Goal: Transaction & Acquisition: Purchase product/service

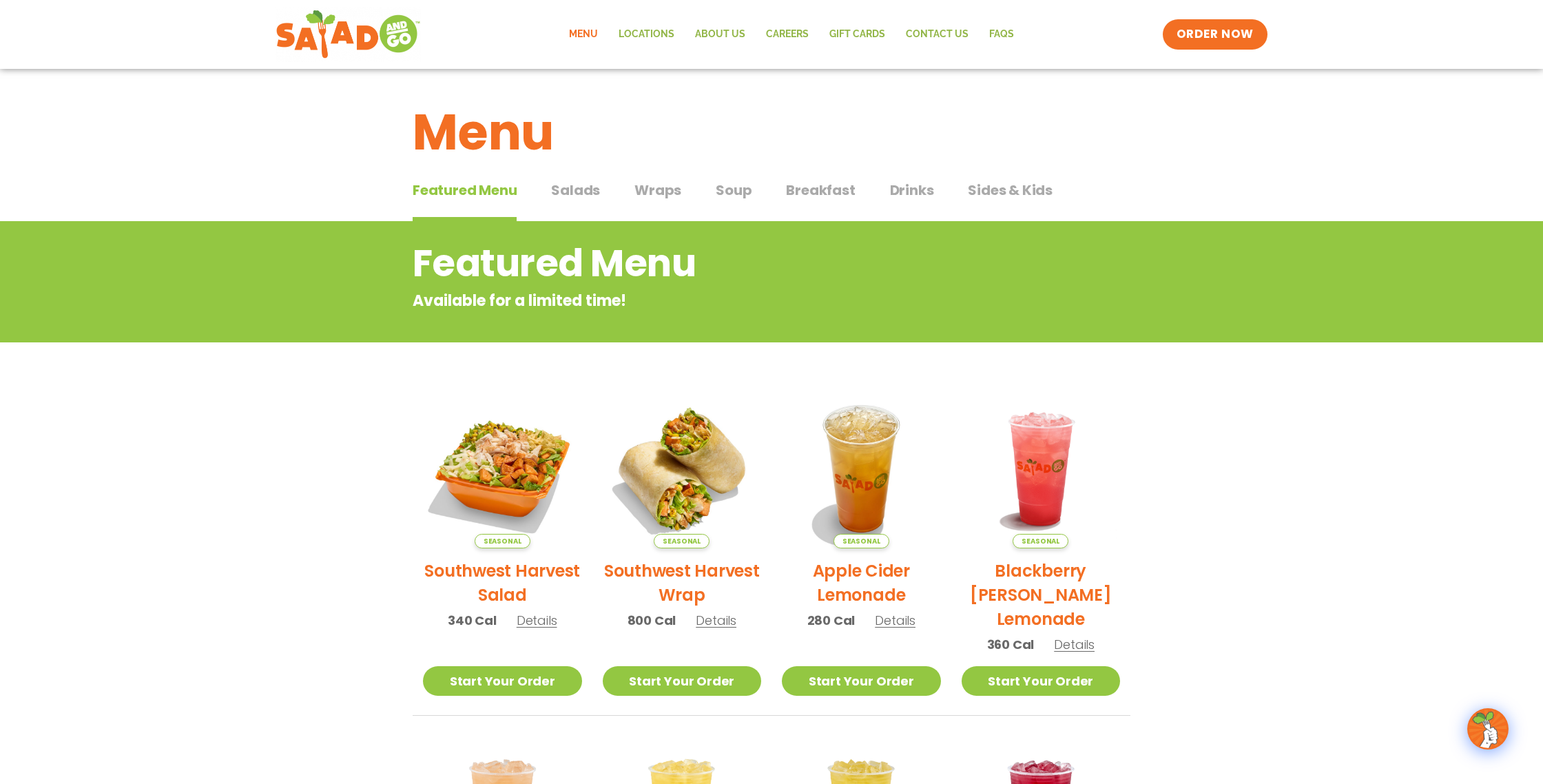
click at [737, 187] on span "Soup" at bounding box center [734, 190] width 36 height 21
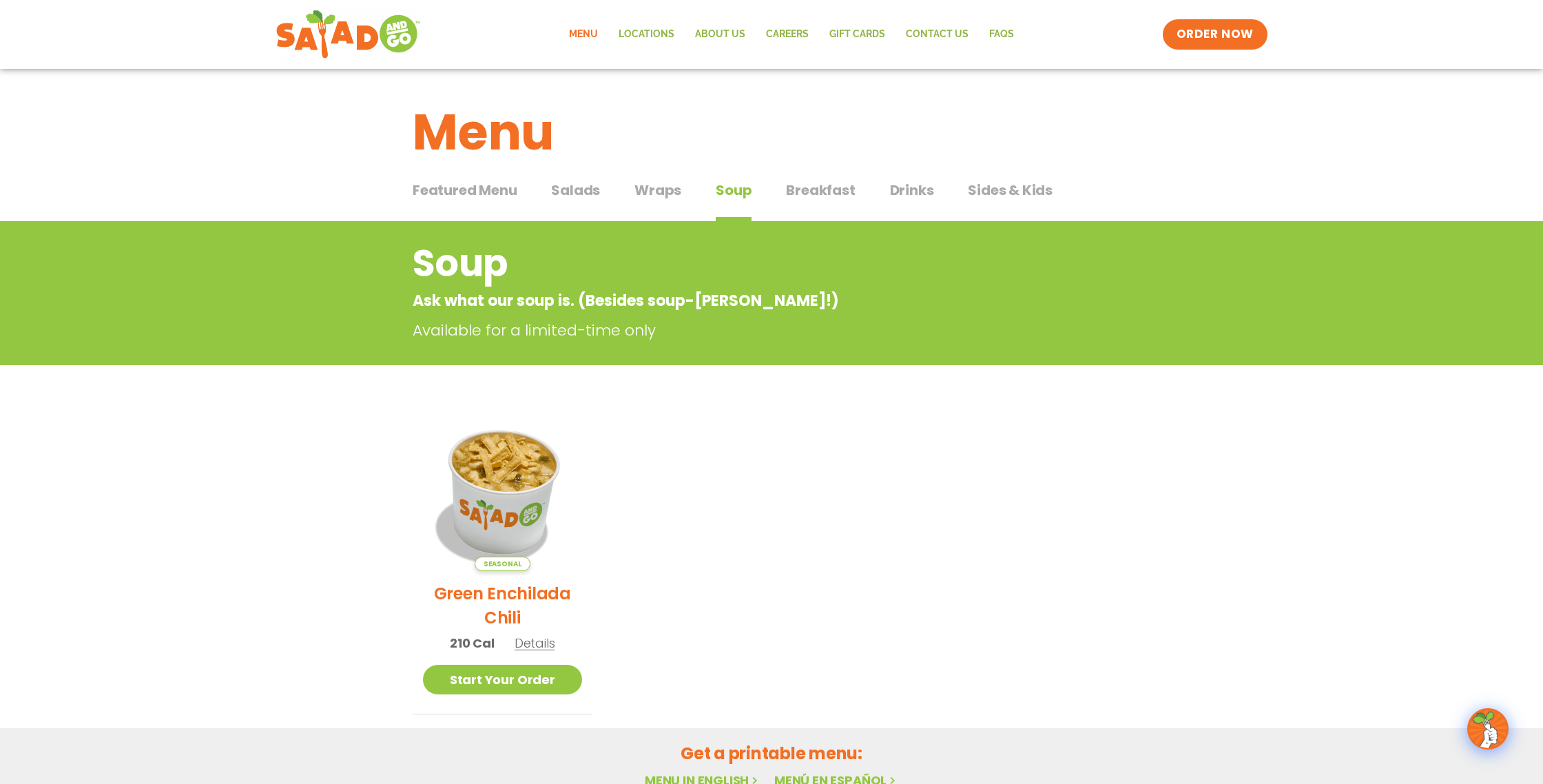
click at [522, 494] on img at bounding box center [503, 491] width 187 height 187
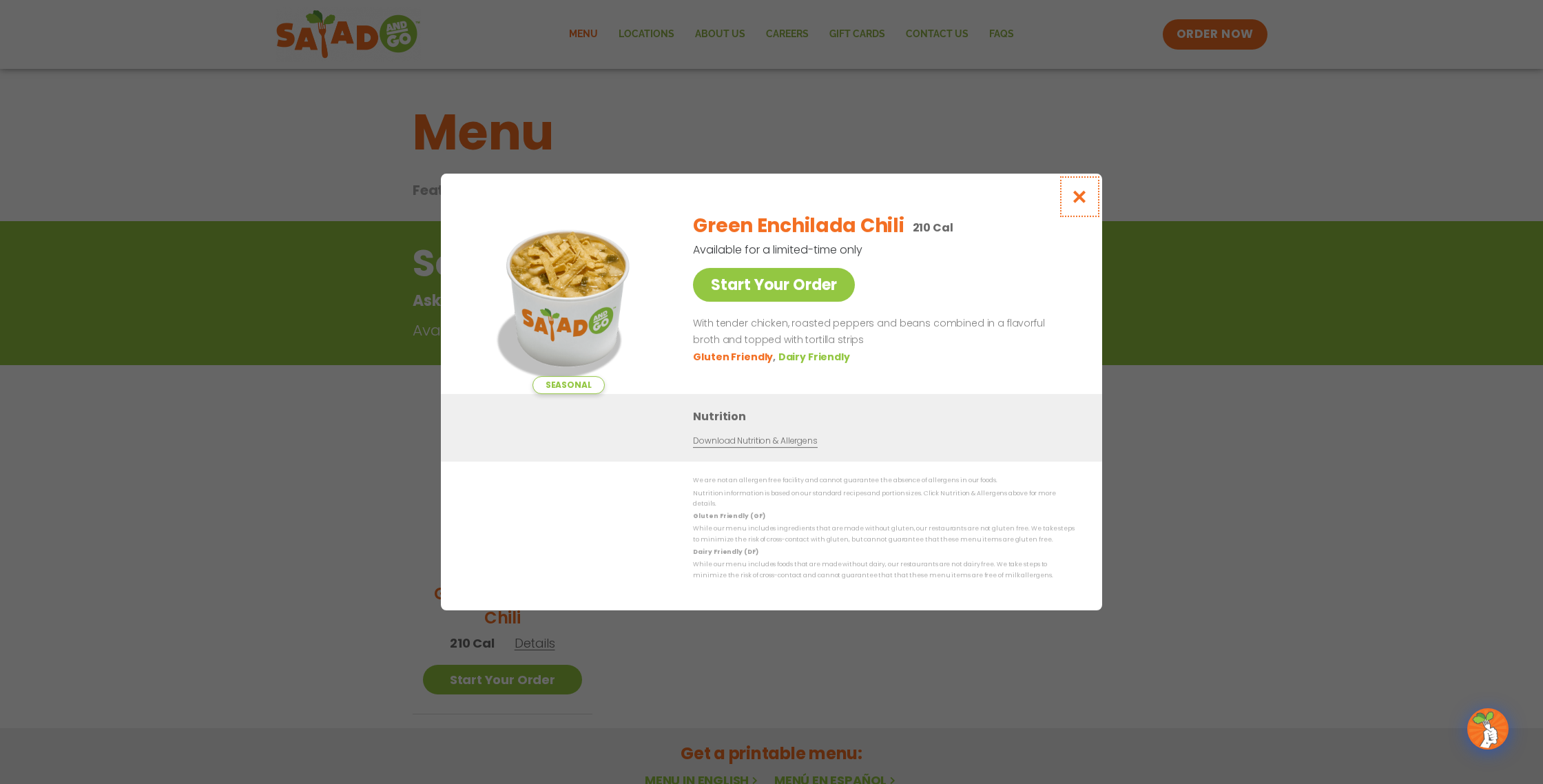
click at [1082, 200] on icon "Close modal" at bounding box center [1080, 196] width 17 height 14
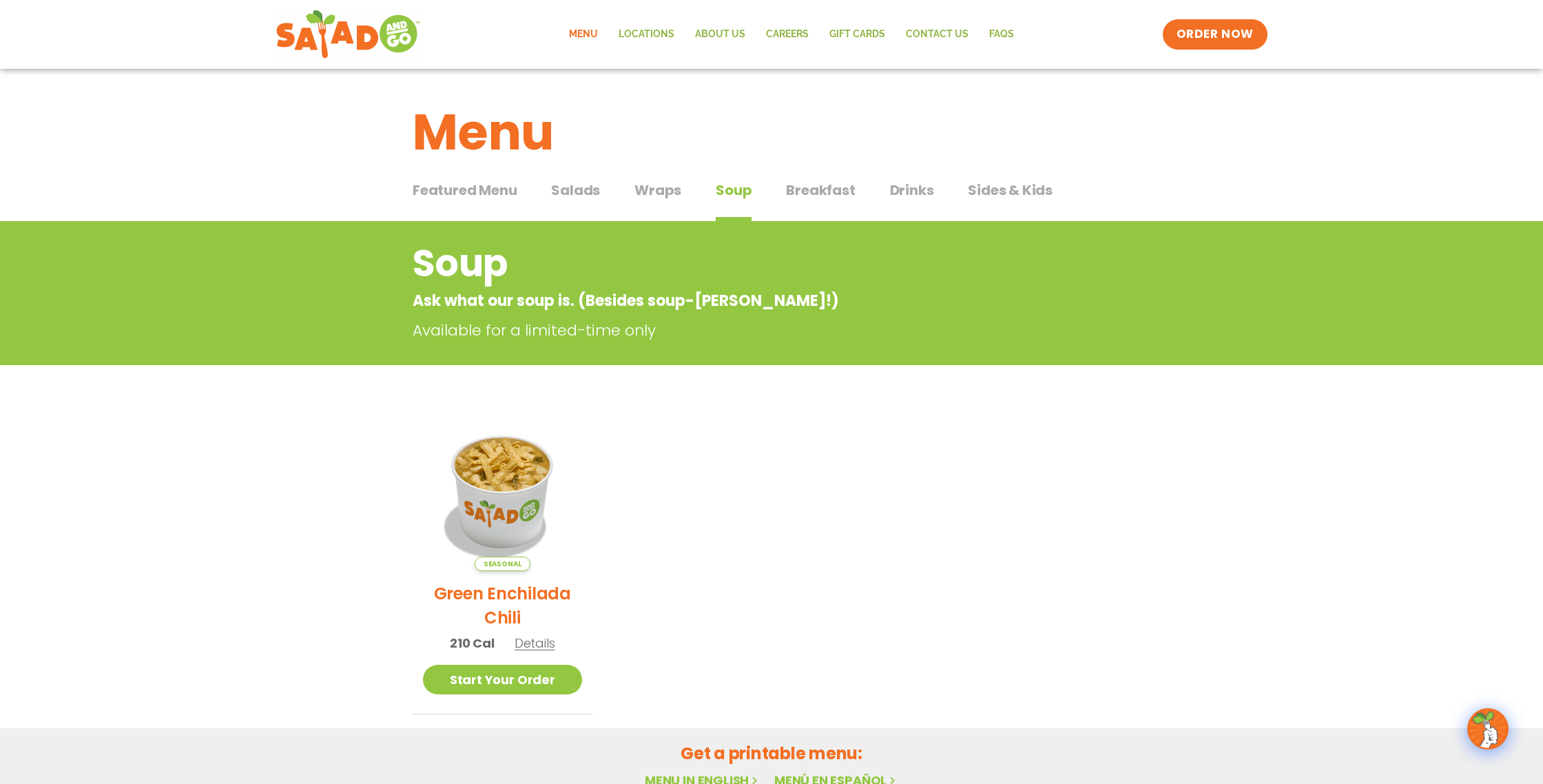
click at [572, 189] on span "Salads" at bounding box center [575, 190] width 49 height 21
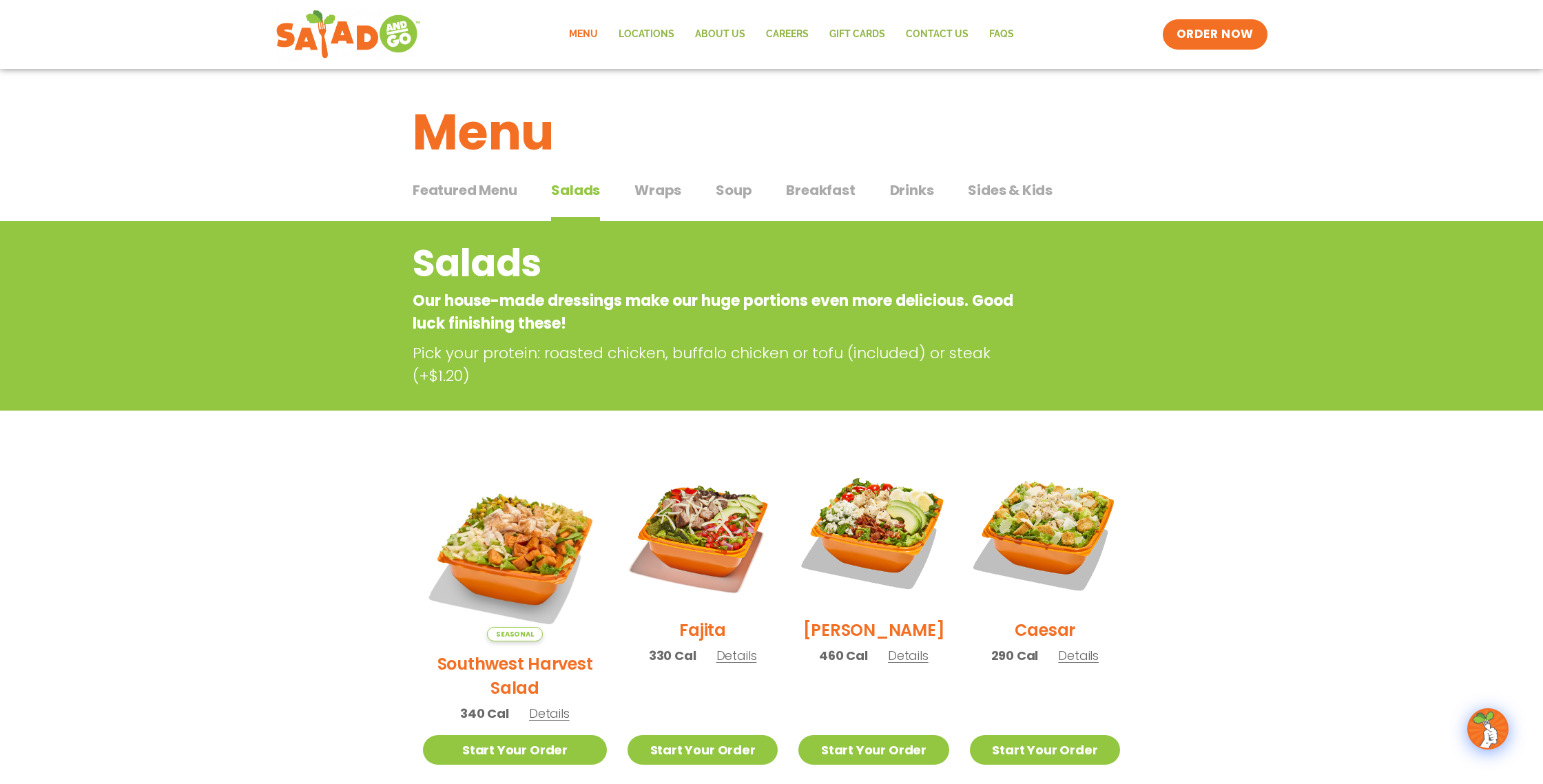
click at [495, 192] on span "Featured Menu" at bounding box center [465, 190] width 104 height 21
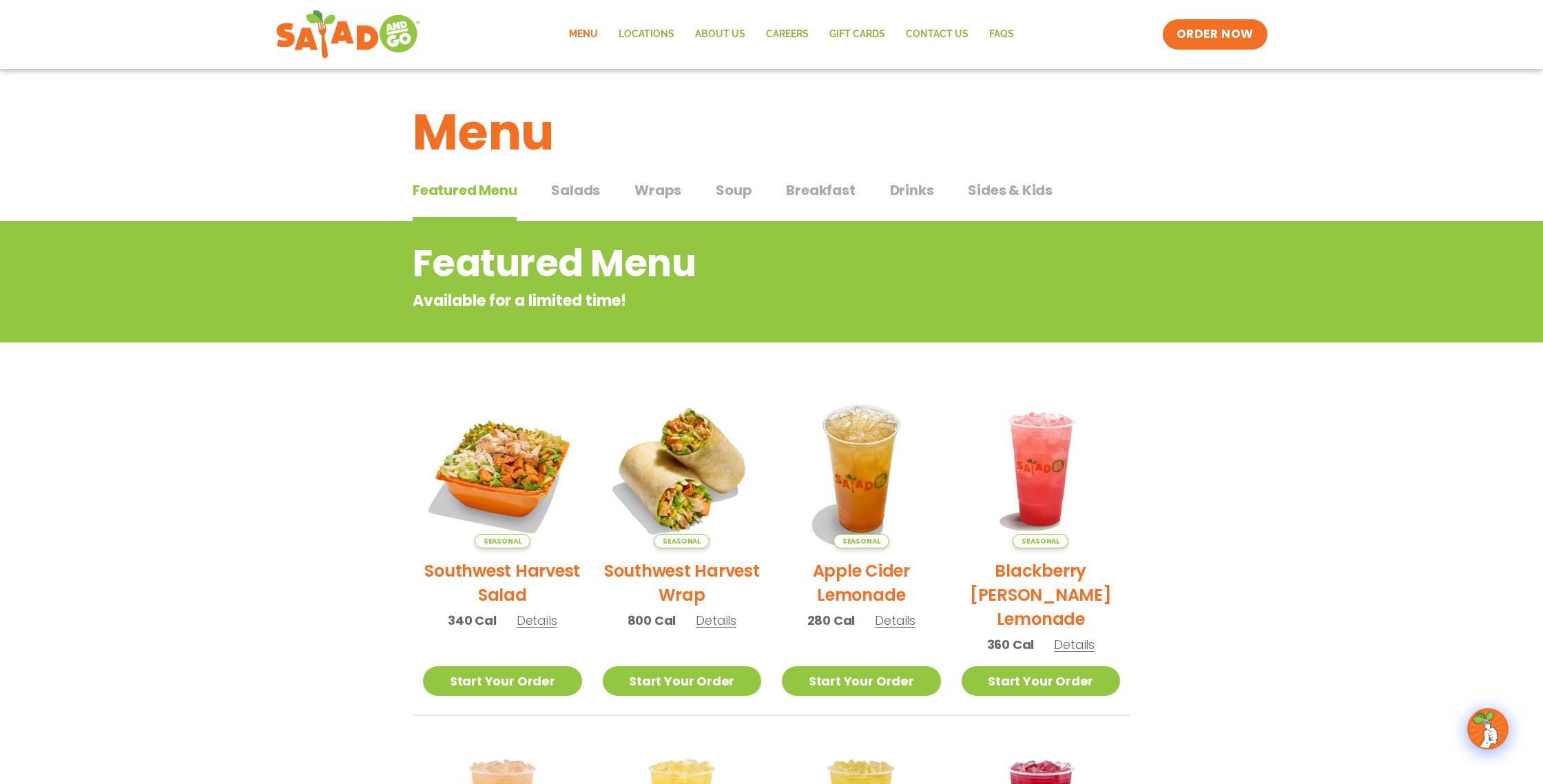
click at [554, 189] on span "Salads" at bounding box center [575, 190] width 49 height 21
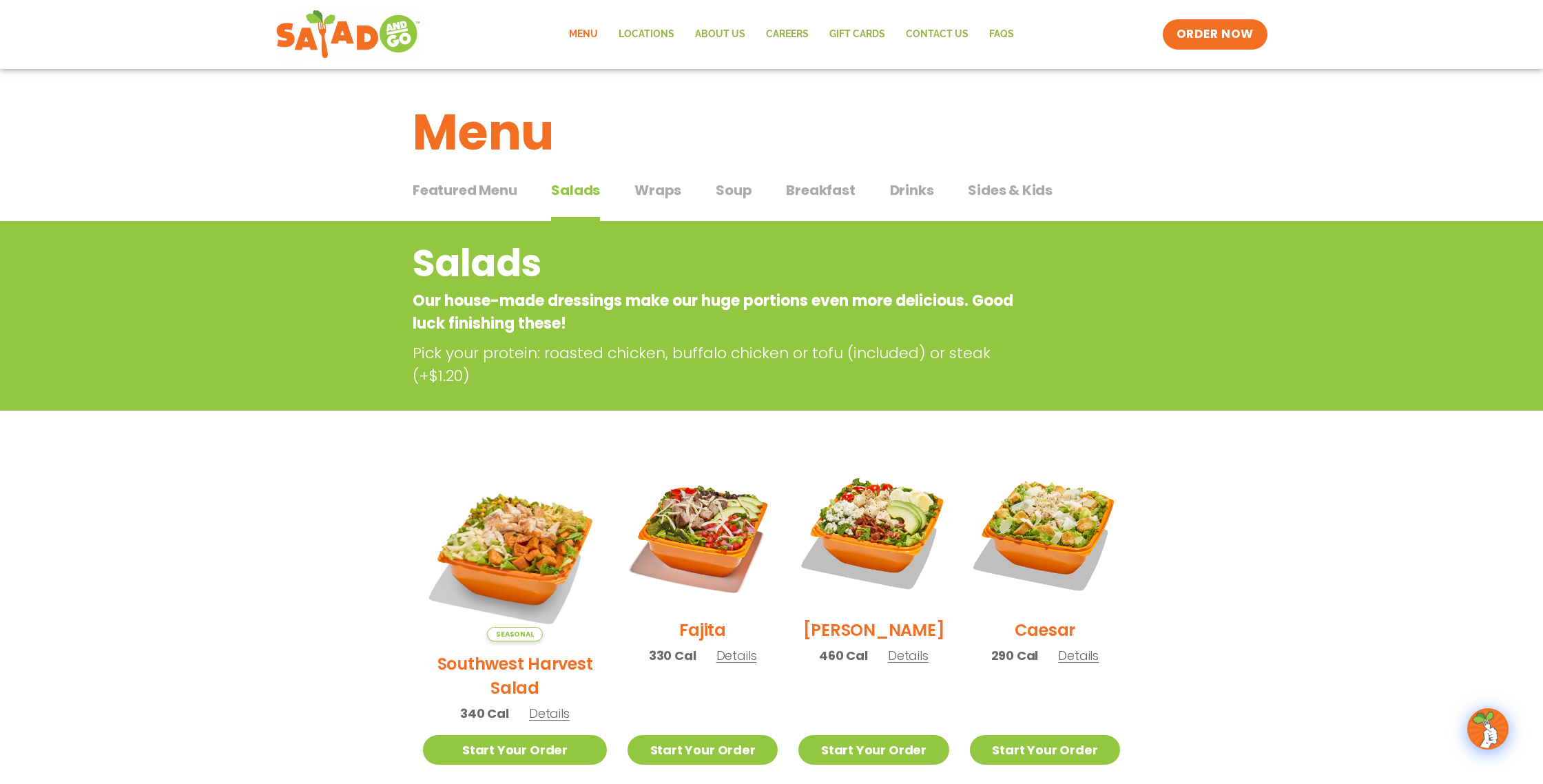
click at [731, 193] on span "Soup" at bounding box center [734, 190] width 36 height 21
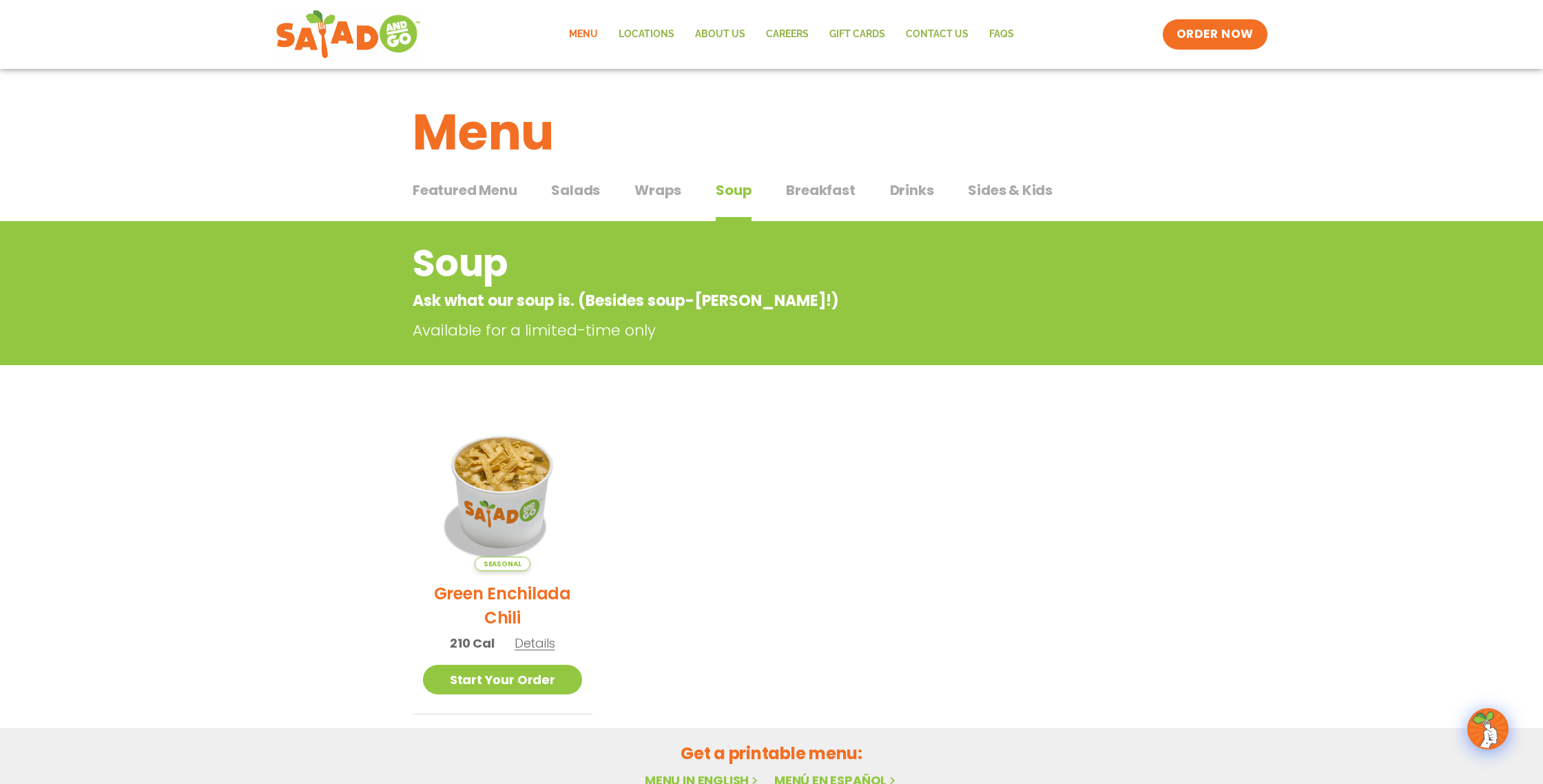
click at [269, 423] on section "Soup Ask what our soup is. (Besides soup-[PERSON_NAME]!) Available for a limite…" at bounding box center [772, 468] width 1543 height 493
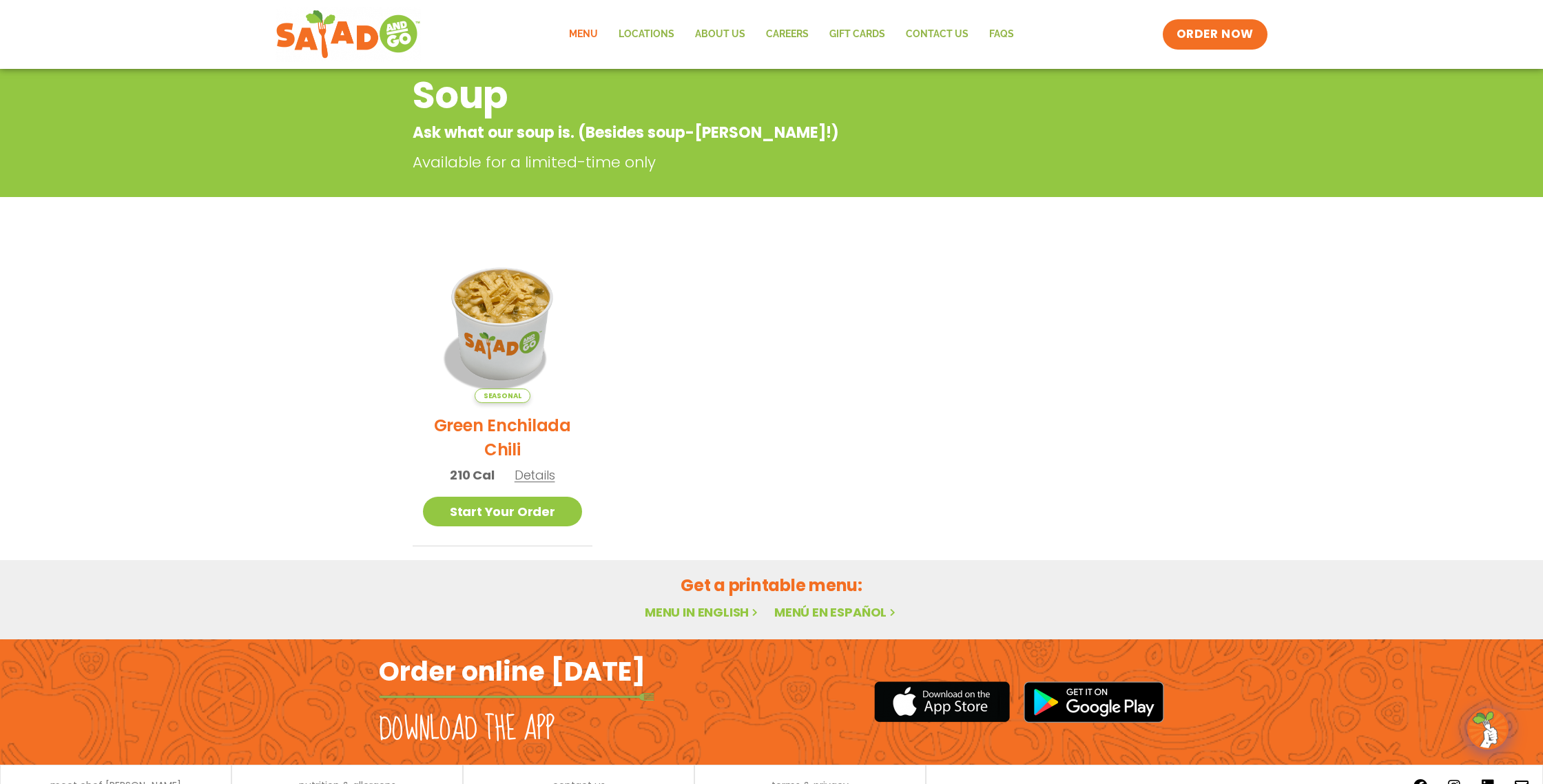
scroll to position [166, 0]
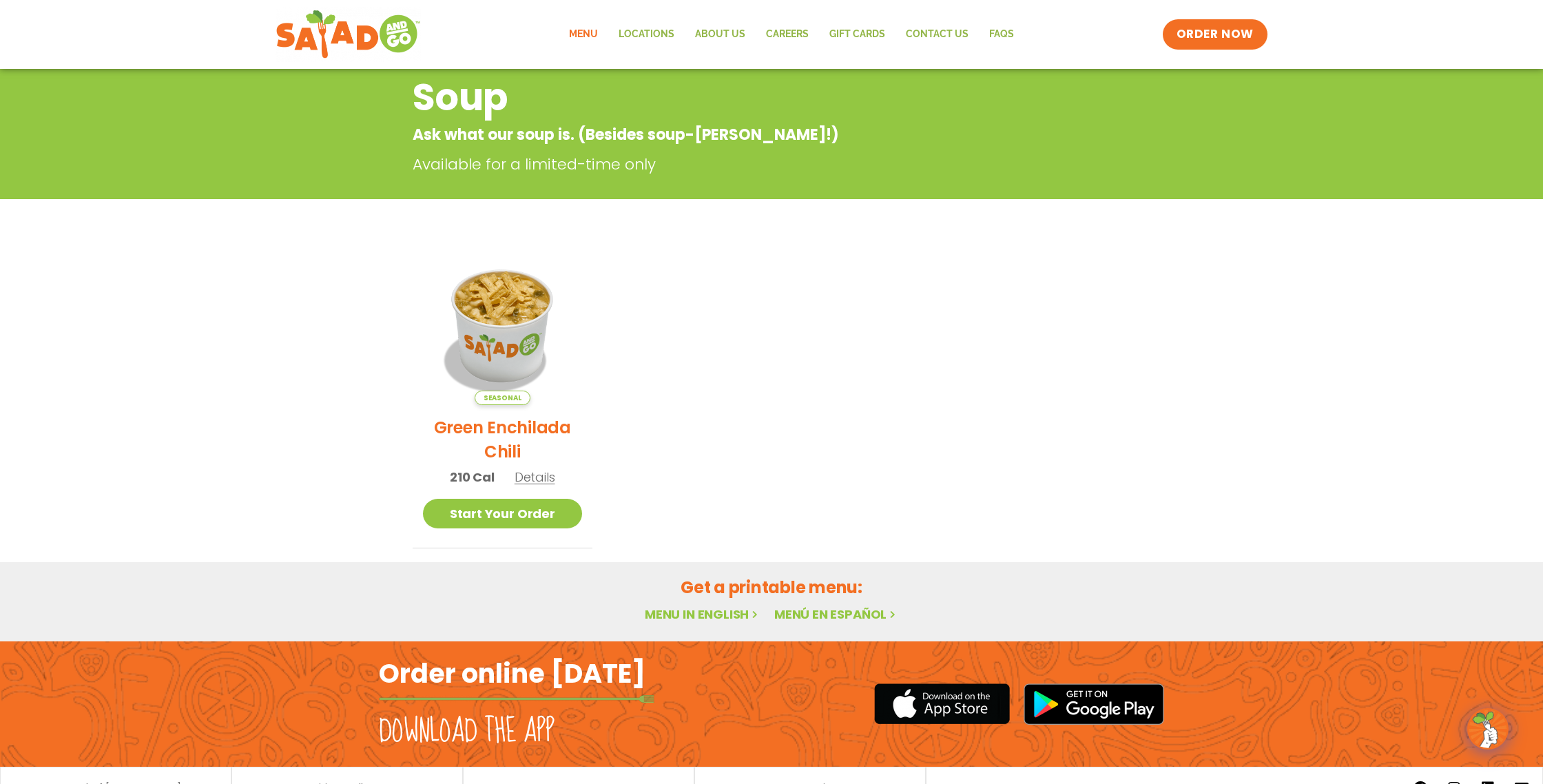
click at [542, 479] on span "Details" at bounding box center [535, 477] width 40 height 17
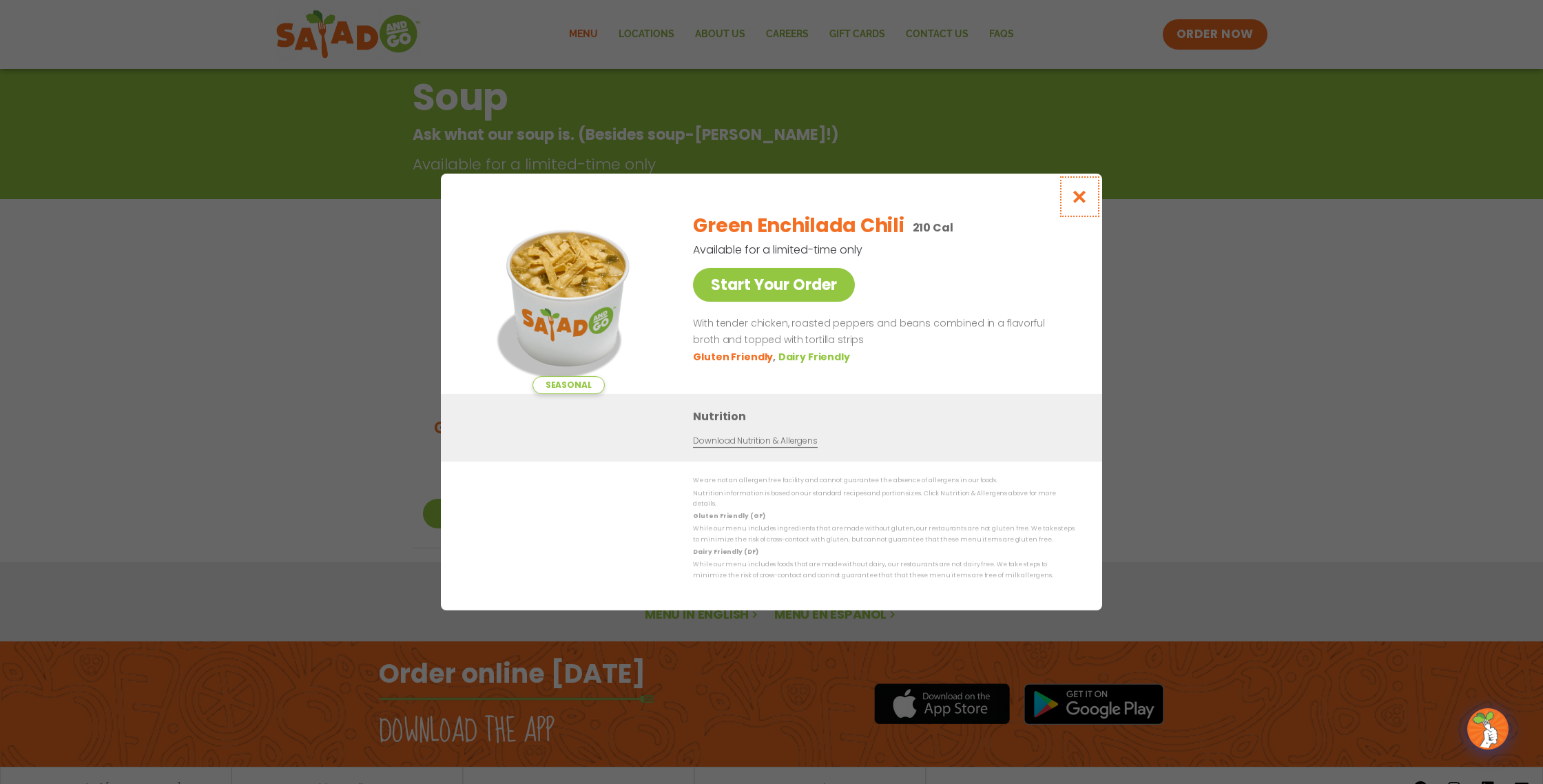
click at [1081, 201] on icon "Close modal" at bounding box center [1080, 196] width 17 height 14
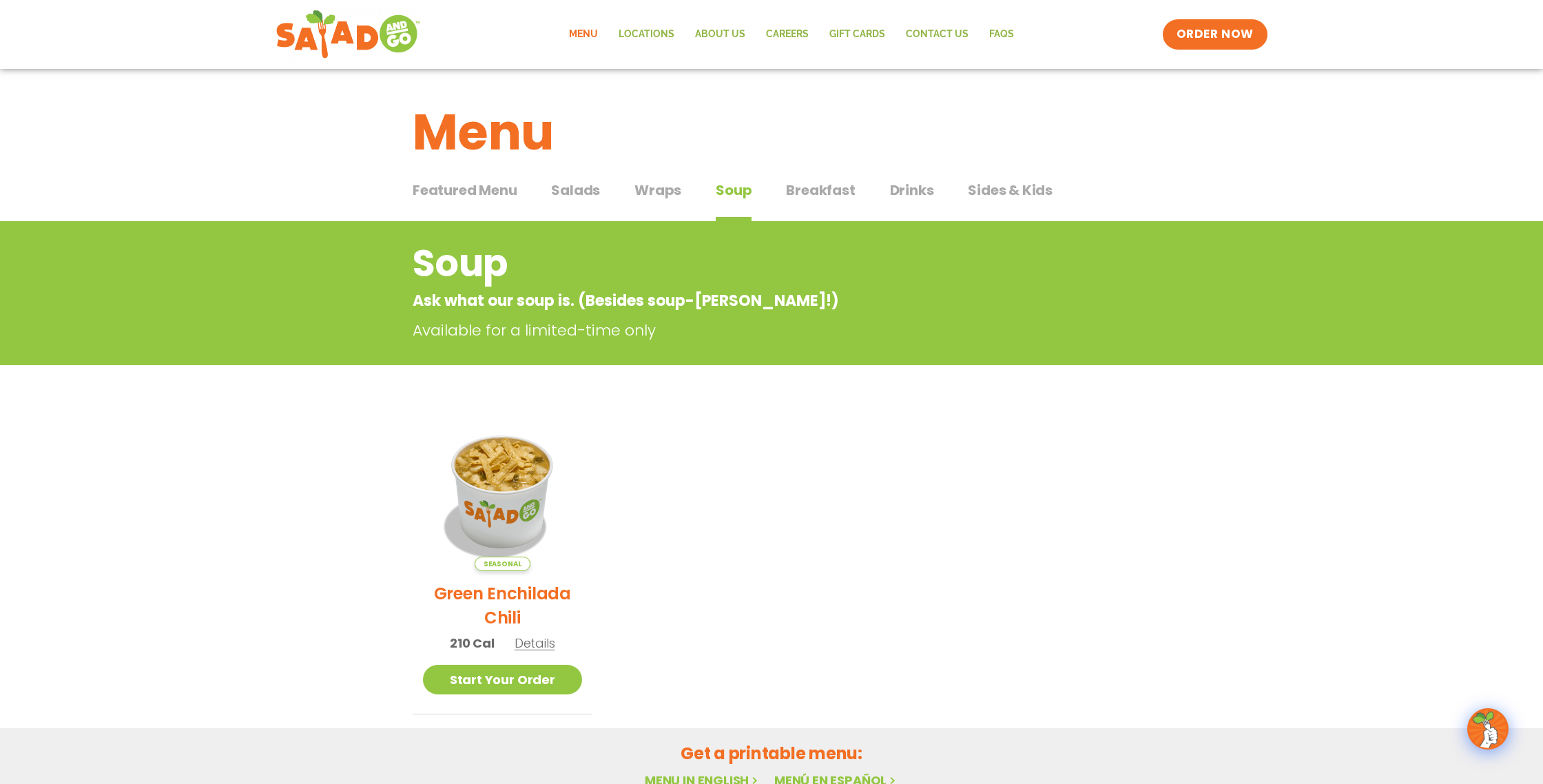
click at [577, 185] on span "Salads" at bounding box center [575, 190] width 49 height 21
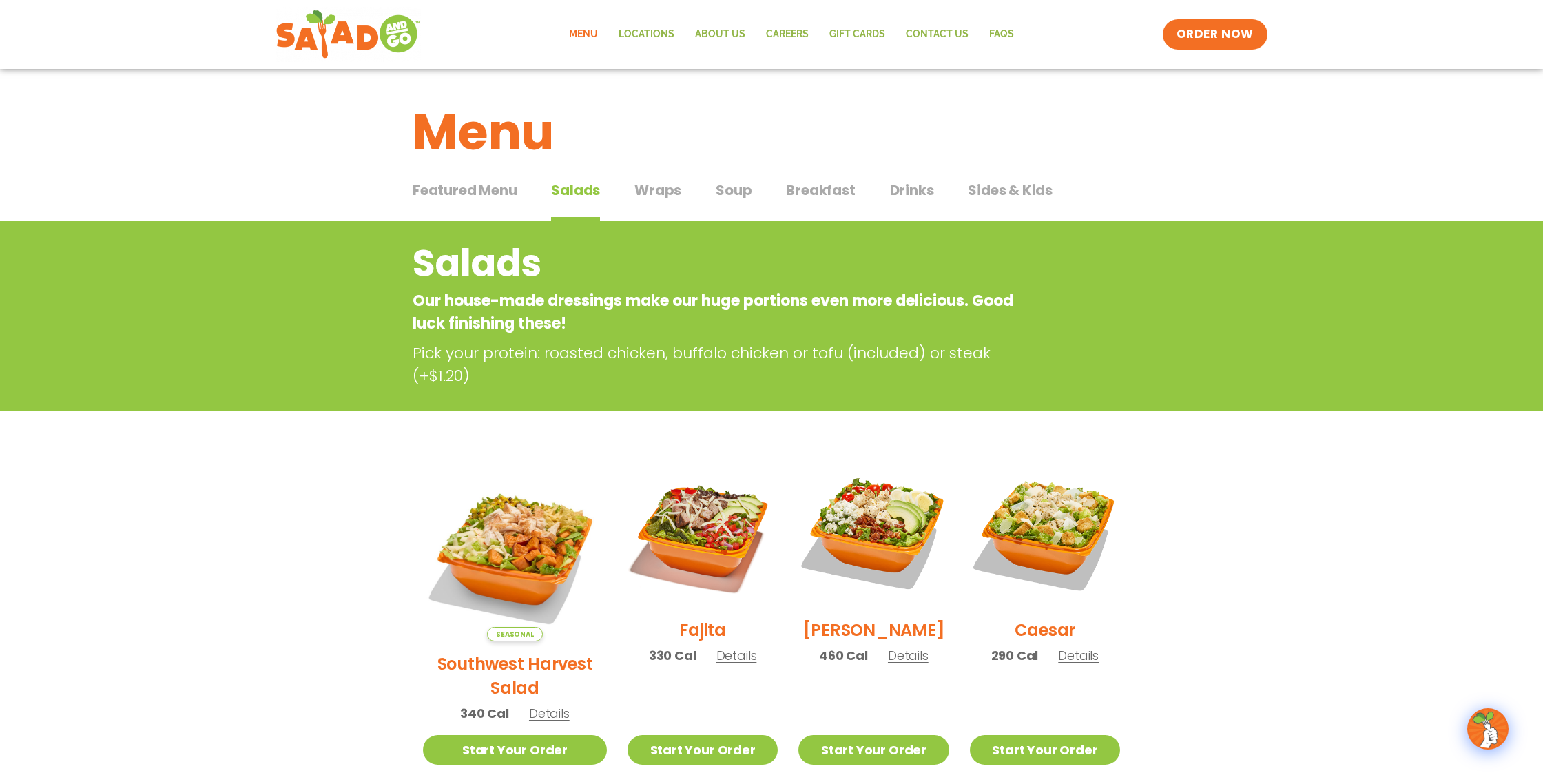
click at [739, 192] on span "Soup" at bounding box center [734, 190] width 36 height 21
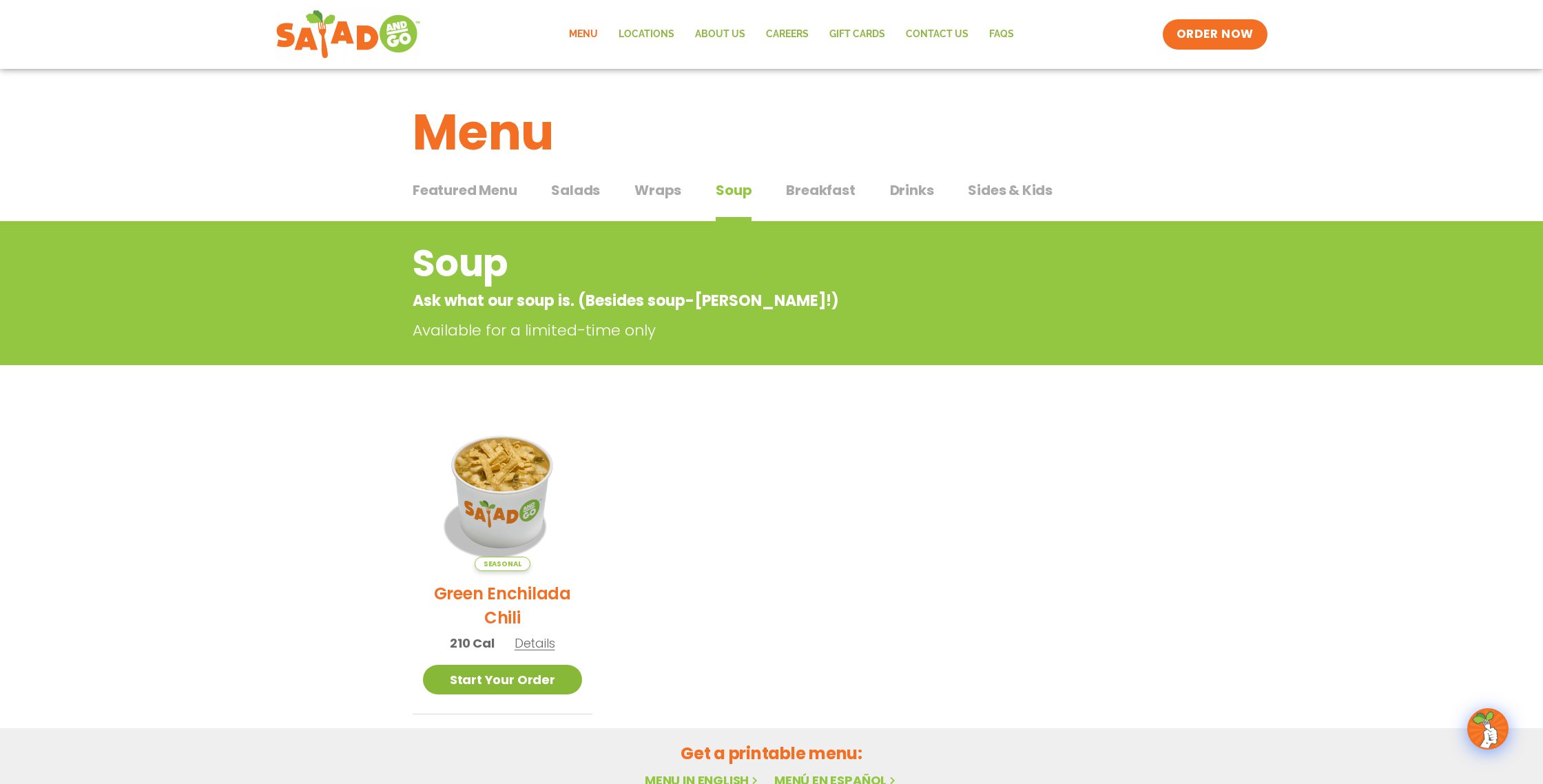
click at [526, 677] on link "Start Your Order" at bounding box center [502, 680] width 159 height 30
